Goal: Information Seeking & Learning: Learn about a topic

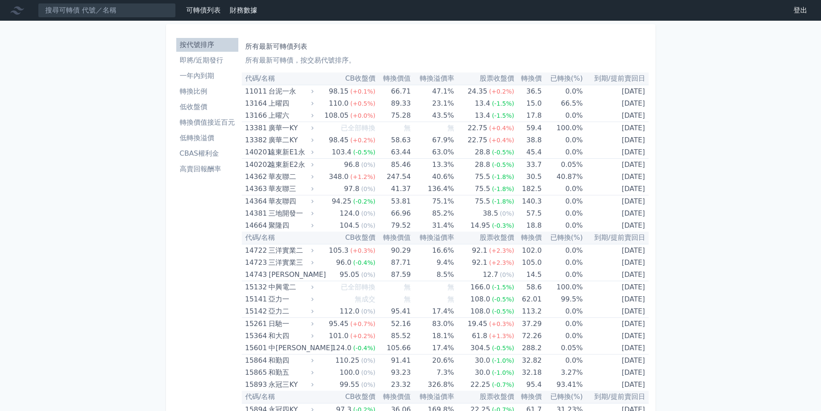
click at [202, 57] on li "即將/近期發行" at bounding box center [207, 60] width 62 height 10
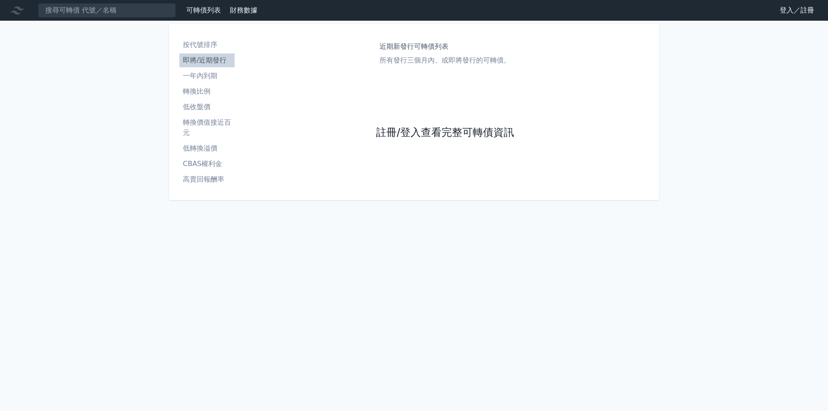
click at [404, 130] on link "註冊/登入查看完整可轉債資訊" at bounding box center [445, 133] width 138 height 14
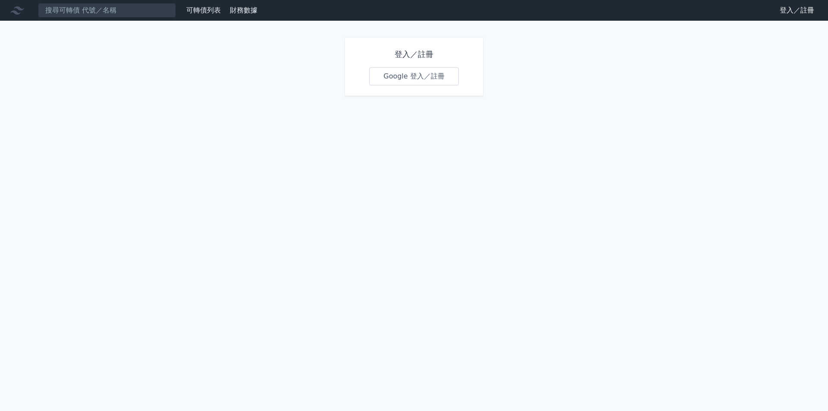
click at [401, 76] on link "Google 登入／註冊" at bounding box center [414, 76] width 90 height 18
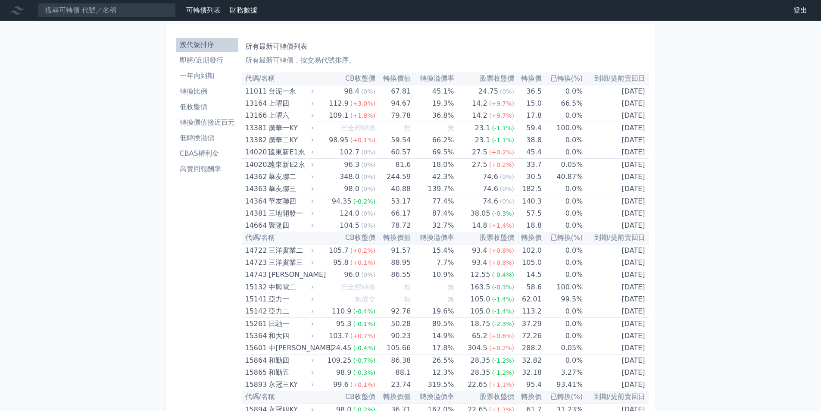
click at [219, 60] on li "即將/近期發行" at bounding box center [207, 60] width 62 height 10
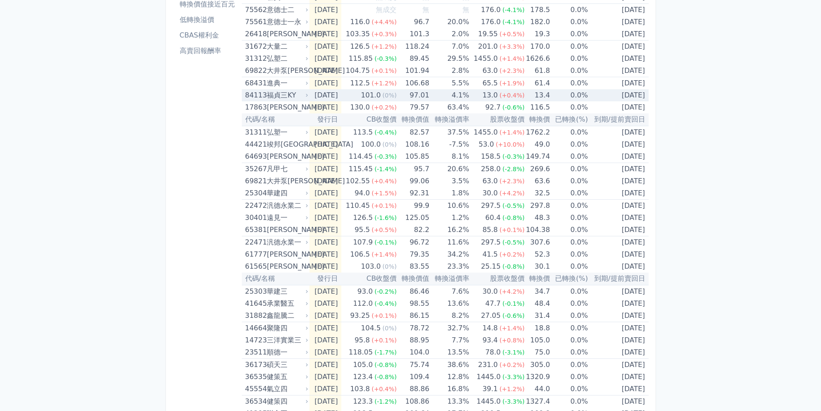
scroll to position [29, 0]
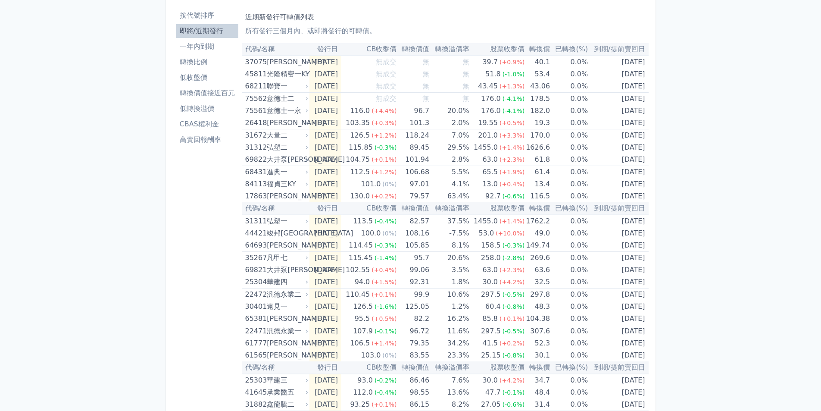
click at [200, 17] on li "按代號排序" at bounding box center [207, 15] width 62 height 10
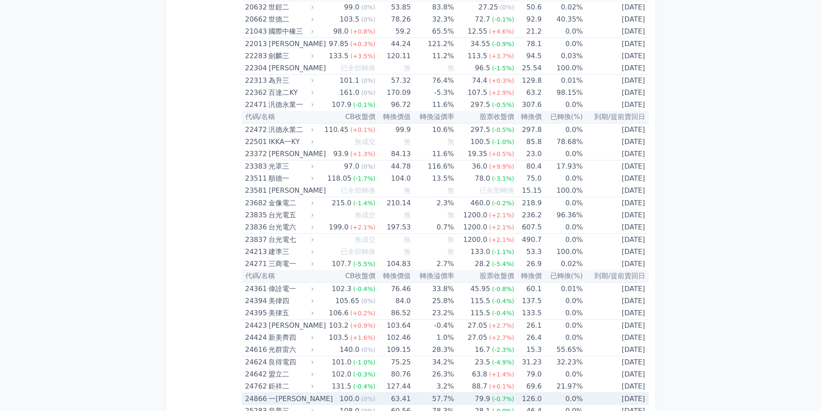
scroll to position [604, 0]
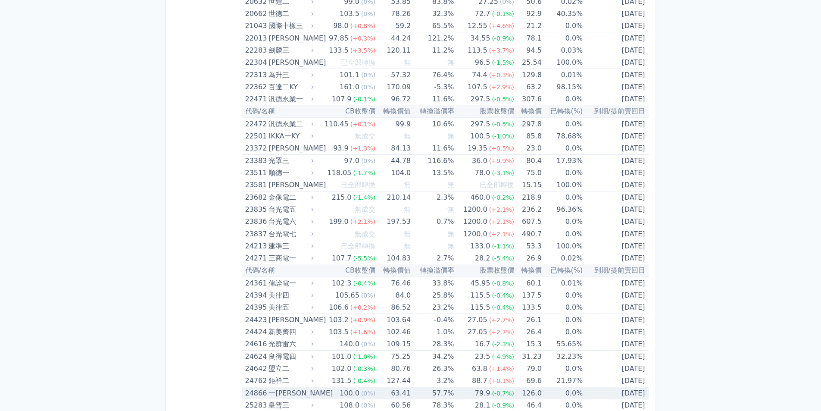
click at [308, 393] on div "一[PERSON_NAME]" at bounding box center [290, 393] width 43 height 12
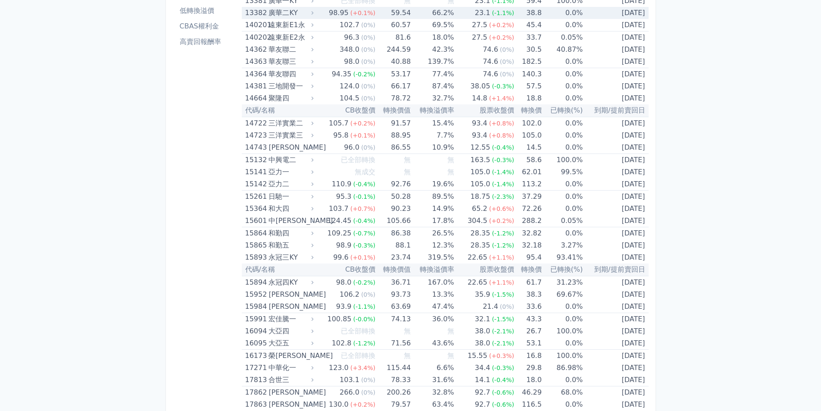
scroll to position [129, 0]
